Goal: Register for event/course

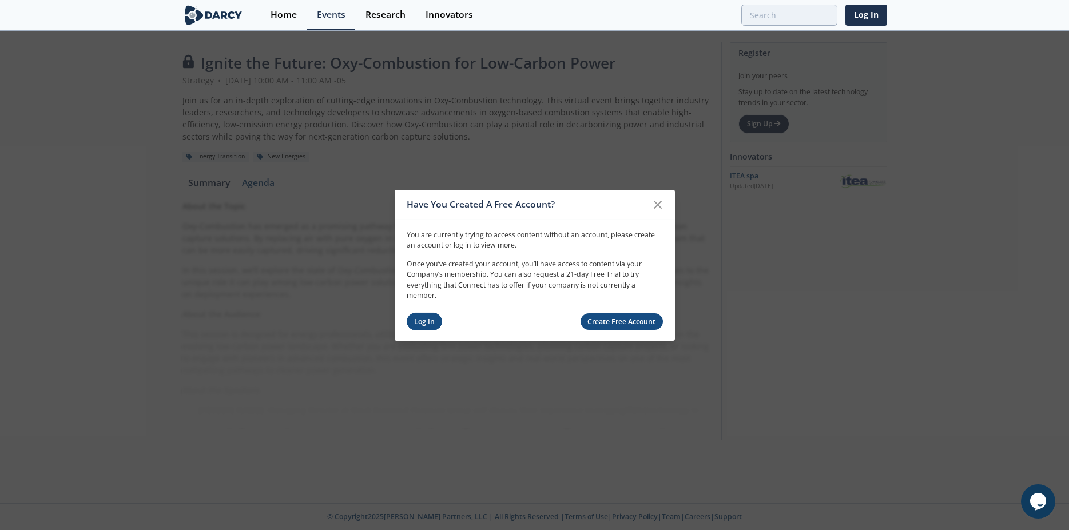
click at [417, 324] on link "Log In" at bounding box center [425, 322] width 36 height 18
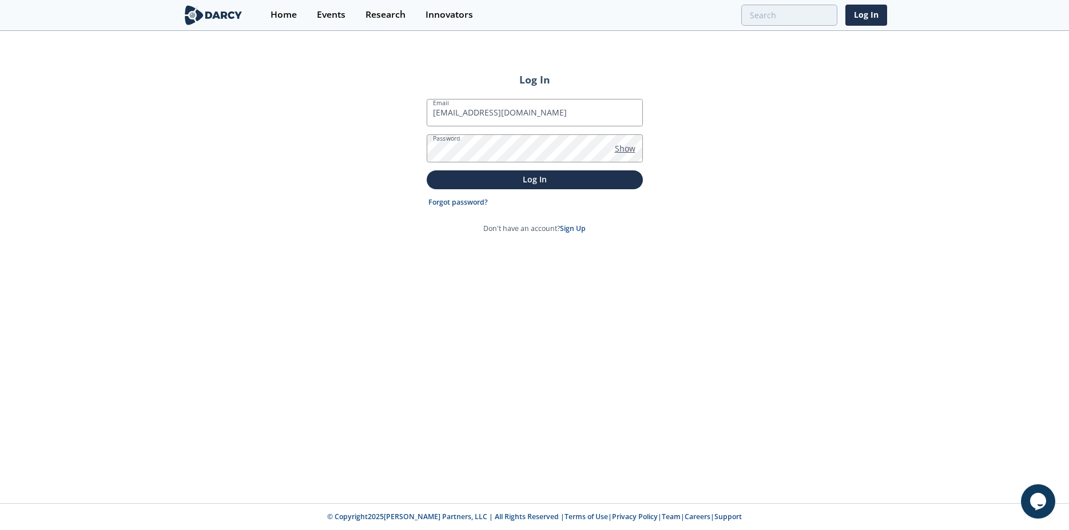
type input "[EMAIL_ADDRESS][DOMAIN_NAME]"
click at [618, 153] on span "Show" at bounding box center [625, 148] width 21 height 12
click at [518, 172] on button "Log In" at bounding box center [535, 179] width 216 height 19
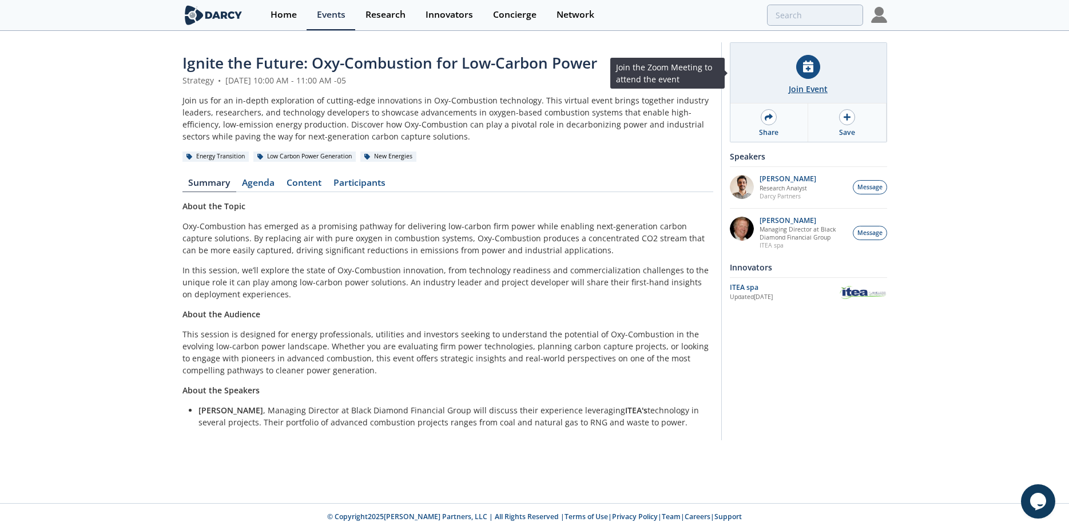
click at [821, 87] on div "Join Event" at bounding box center [808, 89] width 39 height 12
